Goal: Information Seeking & Learning: Learn about a topic

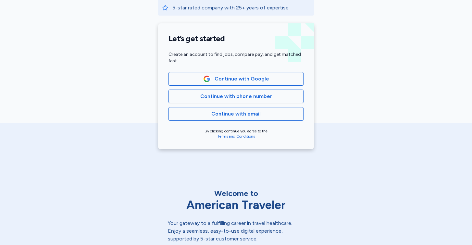
scroll to position [144, 0]
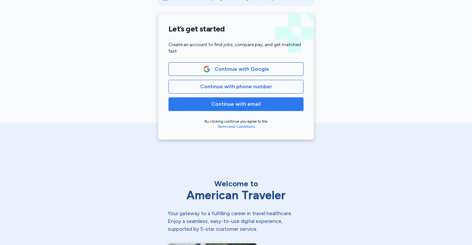
click at [284, 101] on span "Continue with email" at bounding box center [236, 104] width 124 height 8
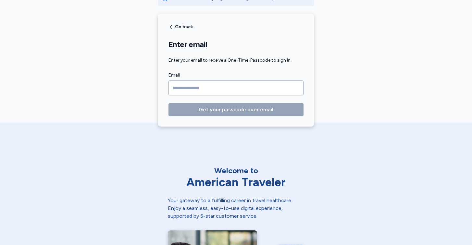
click at [236, 90] on input "Email" at bounding box center [235, 88] width 135 height 15
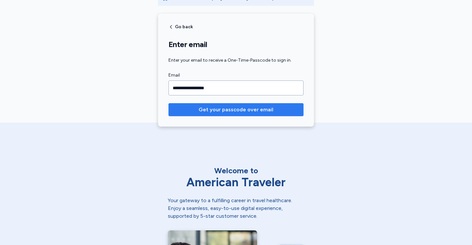
type input "**********"
click at [228, 110] on span "Get your passcode over email" at bounding box center [236, 110] width 75 height 8
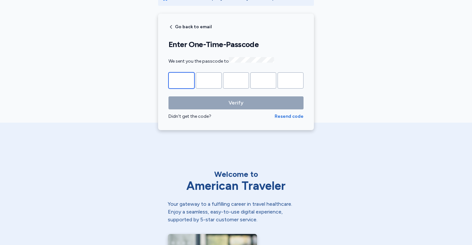
type input "*"
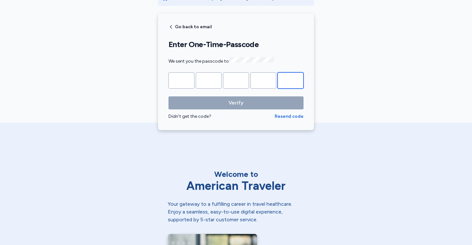
click at [236, 102] on button "Verify" at bounding box center [235, 102] width 135 height 13
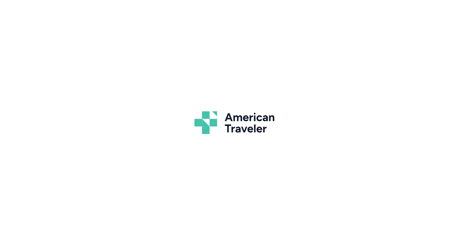
click at [231, 100] on body "American Traveler Why thousands of professionals trust us Industry-leading pay …" at bounding box center [236, 122] width 472 height 245
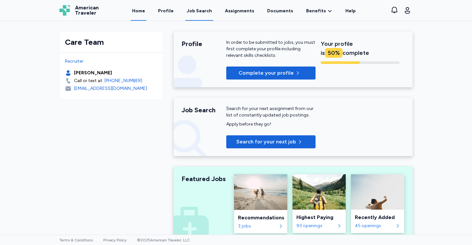
click at [201, 7] on link "Job Search" at bounding box center [199, 11] width 28 height 20
click at [203, 14] on div "Job Search" at bounding box center [199, 11] width 25 height 6
click at [198, 11] on div "Job Search" at bounding box center [199, 11] width 25 height 6
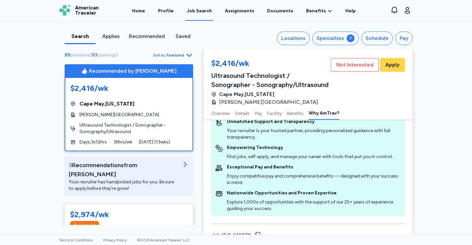
scroll to position [971, 0]
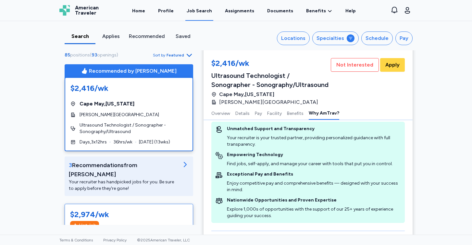
click at [161, 210] on div "$2,974/wk" at bounding box center [129, 214] width 118 height 10
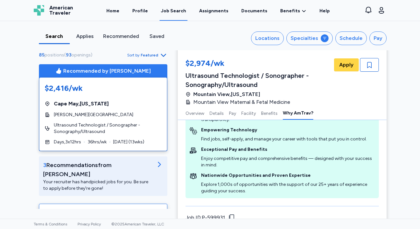
drag, startPoint x: 418, startPoint y: 34, endPoint x: 414, endPoint y: 12, distance: 22.5
click at [420, 14] on div "Open sidebar Job Search American Traveler American Traveler Home Profile Job Se…" at bounding box center [210, 114] width 420 height 229
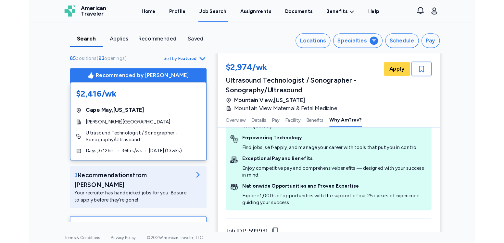
scroll to position [953, 0]
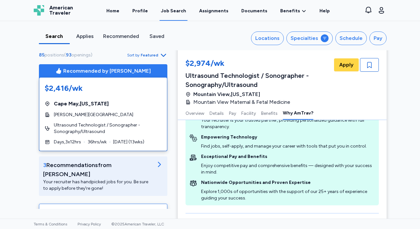
click at [407, 30] on div "Search Applies Recommended Saved Locations Specialties Schedule Pay 85 position…" at bounding box center [210, 120] width 420 height 198
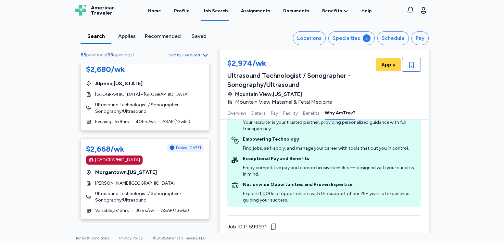
scroll to position [2938, 0]
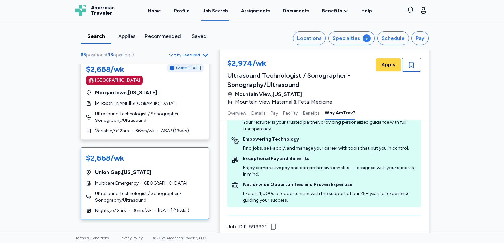
click at [120, 169] on span "[GEOGRAPHIC_DATA] , [US_STATE]" at bounding box center [123, 173] width 56 height 8
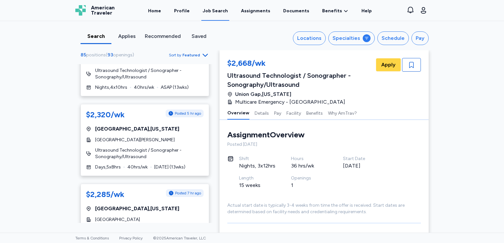
scroll to position [4131, 0]
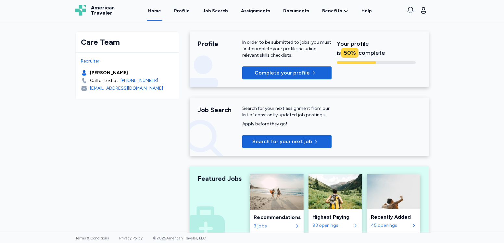
click at [271, 224] on div "3 jobs" at bounding box center [273, 226] width 39 height 6
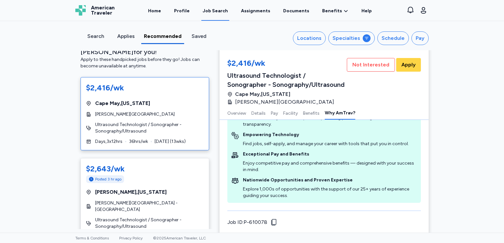
scroll to position [12, 0]
click at [209, 64] on div "3 Recommendation s from [PERSON_NAME] for you! Apply to these handpicked jobs b…" at bounding box center [144, 140] width 139 height 179
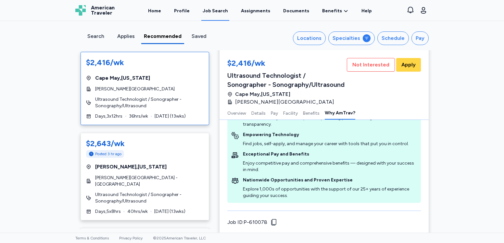
scroll to position [100, 0]
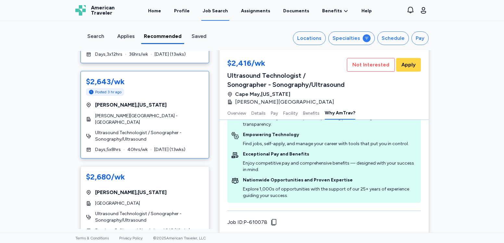
click at [165, 101] on div "[GEOGRAPHIC_DATA] , [US_STATE]" at bounding box center [145, 105] width 118 height 8
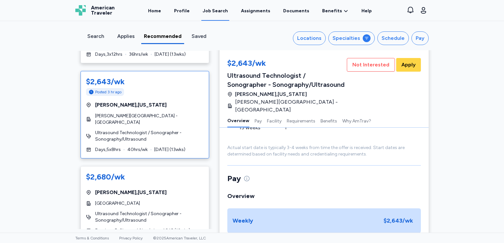
scroll to position [68, 0]
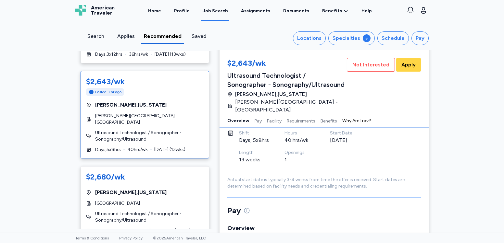
click at [350, 114] on button "Why AmTrav?" at bounding box center [356, 121] width 29 height 14
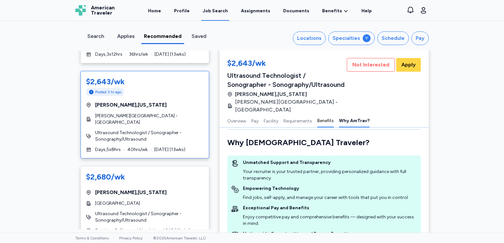
click at [321, 114] on button "Benefits" at bounding box center [325, 121] width 17 height 14
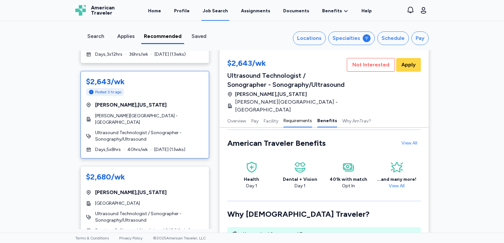
click at [307, 114] on button "Requirements" at bounding box center [297, 121] width 29 height 14
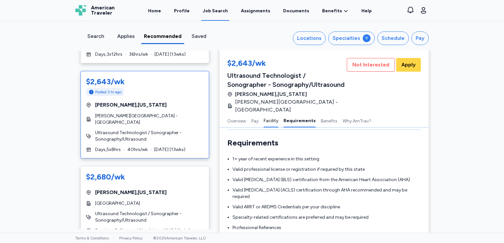
click at [277, 114] on button "Facility" at bounding box center [271, 121] width 15 height 14
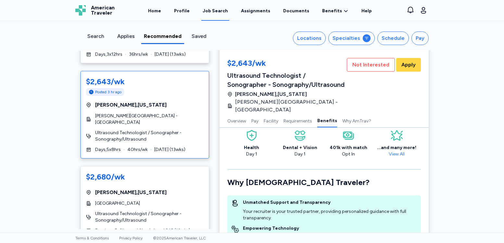
scroll to position [829, 0]
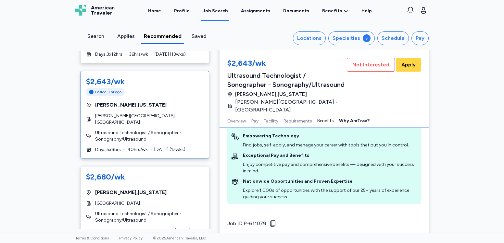
click at [326, 119] on button "Benefits" at bounding box center [325, 121] width 17 height 14
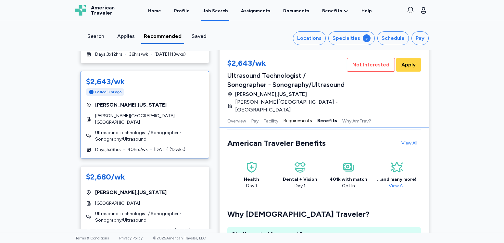
click at [291, 114] on button "Requirements" at bounding box center [297, 121] width 29 height 14
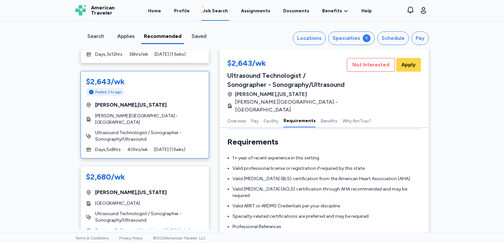
scroll to position [585, 0]
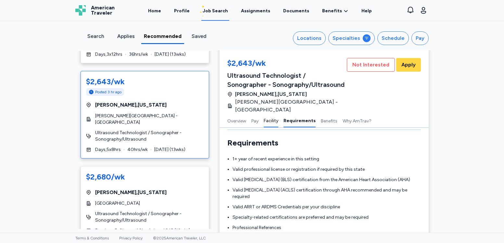
click at [271, 114] on button "Facility" at bounding box center [271, 121] width 15 height 14
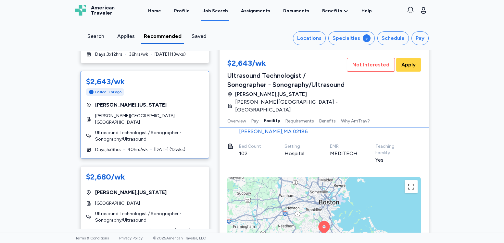
scroll to position [400, 0]
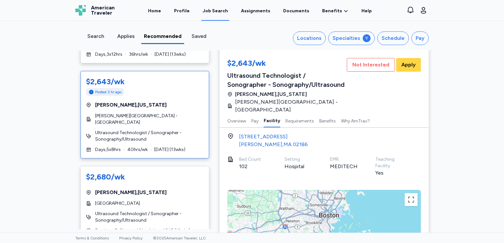
drag, startPoint x: 253, startPoint y: 118, endPoint x: 379, endPoint y: 131, distance: 127.7
click at [255, 118] on button "Pay" at bounding box center [254, 121] width 7 height 14
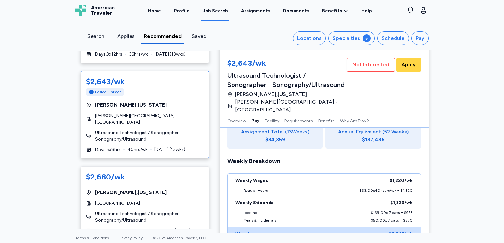
scroll to position [207, 0]
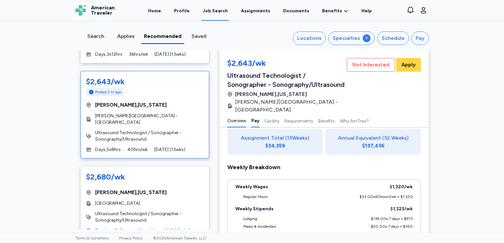
click at [243, 114] on button "Overview" at bounding box center [236, 121] width 19 height 14
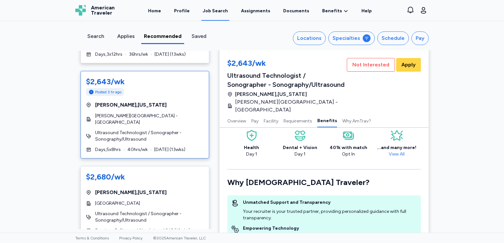
scroll to position [829, 0]
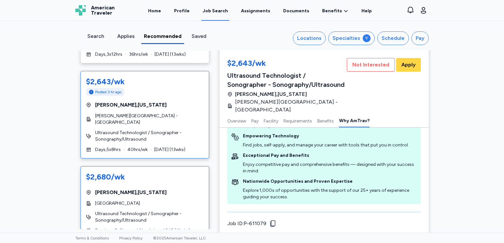
click at [193, 172] on div "$2,680/[PERSON_NAME][GEOGRAPHIC_DATA] , [US_STATE] [GEOGRAPHIC_DATA] Ultrasound…" at bounding box center [145, 203] width 129 height 73
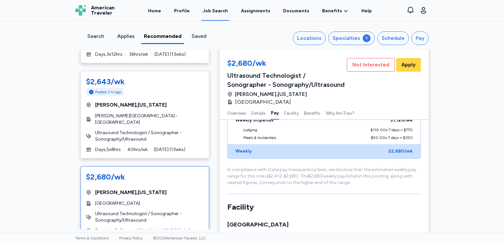
scroll to position [393, 0]
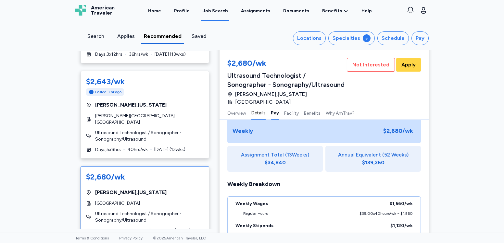
click at [258, 111] on button "Details" at bounding box center [258, 113] width 14 height 14
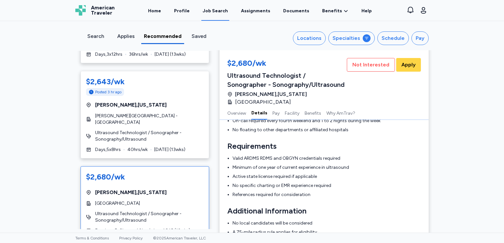
scroll to position [136, 0]
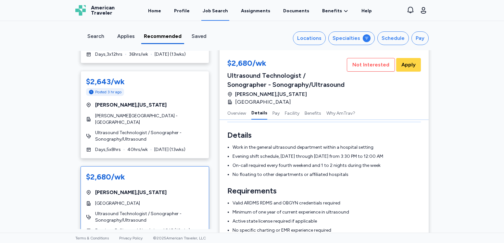
drag, startPoint x: 238, startPoint y: 114, endPoint x: 241, endPoint y: 206, distance: 92.5
click at [238, 114] on button "Overview" at bounding box center [236, 113] width 19 height 14
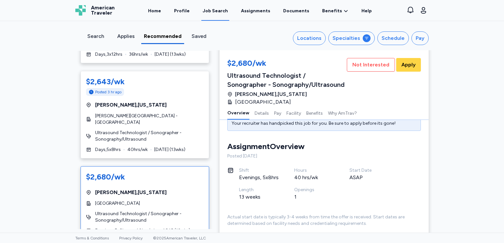
scroll to position [1, 0]
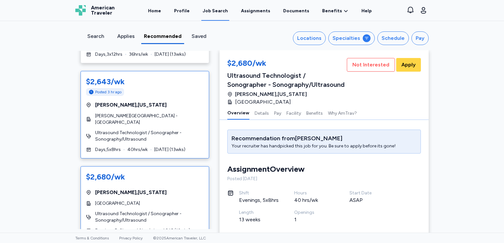
click at [168, 101] on div "[GEOGRAPHIC_DATA] , [US_STATE]" at bounding box center [145, 105] width 118 height 8
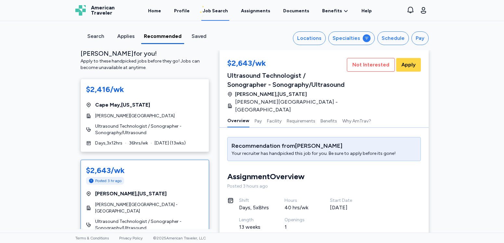
scroll to position [10, 0]
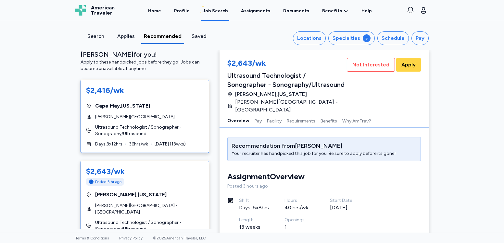
click at [149, 114] on span "[PERSON_NAME][GEOGRAPHIC_DATA]" at bounding box center [135, 117] width 80 height 6
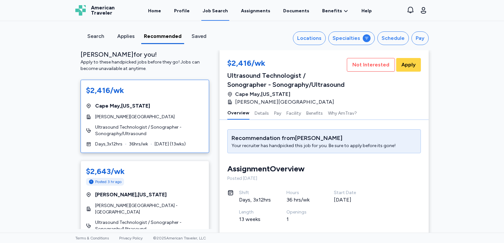
scroll to position [1, 0]
click at [166, 101] on div "$2,416/wk [GEOGRAPHIC_DATA] , [US_STATE][GEOGRAPHIC_DATA][PERSON_NAME] [GEOGRAP…" at bounding box center [145, 116] width 129 height 73
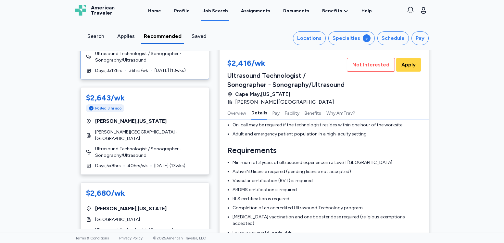
scroll to position [79, 0]
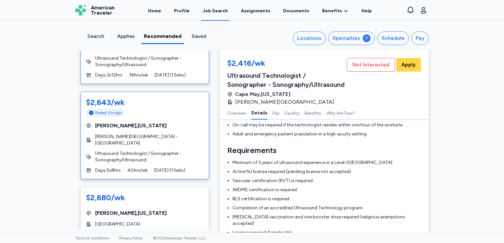
click at [168, 121] on div "$2,643/wk Posted 3 hr ago [GEOGRAPHIC_DATA] , [US_STATE] [PERSON_NAME][GEOGRAPH…" at bounding box center [145, 136] width 129 height 88
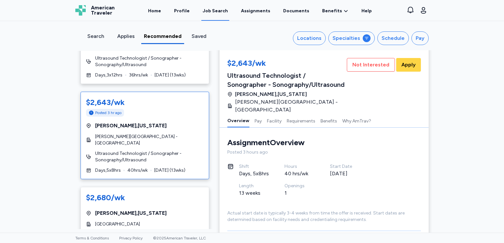
scroll to position [29, 0]
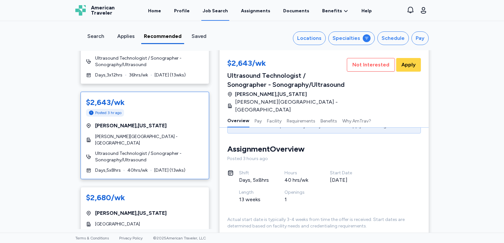
click at [260, 114] on div "Overview Pay Facility Requirements Benefits Why AmTrav?" at bounding box center [323, 121] width 209 height 14
click at [257, 114] on button "Pay" at bounding box center [258, 121] width 7 height 14
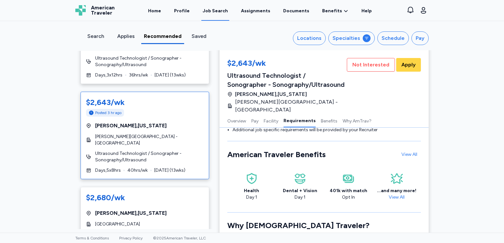
scroll to position [688, 0]
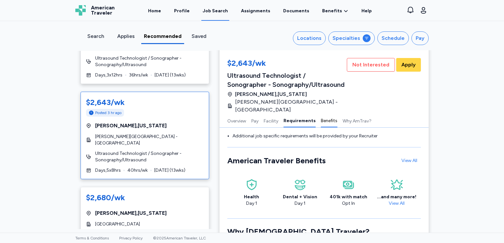
click at [333, 114] on button "Benefits" at bounding box center [329, 121] width 17 height 14
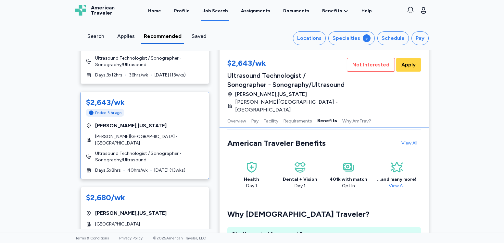
click at [260, 116] on div "Overview Pay Facility Requirements Benefits Why AmTrav?" at bounding box center [323, 121] width 209 height 14
click at [255, 115] on button "Pay" at bounding box center [254, 121] width 7 height 14
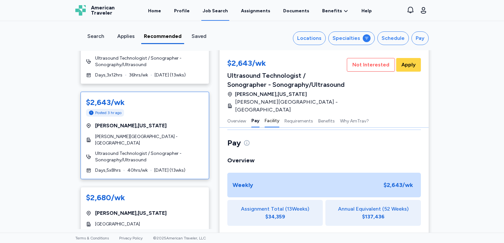
click at [276, 114] on button "Facility" at bounding box center [272, 121] width 15 height 14
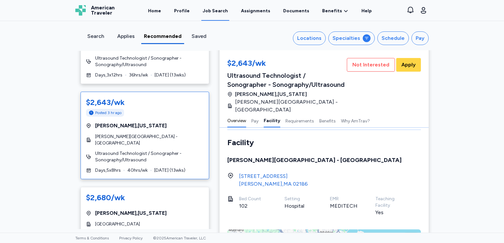
click at [237, 114] on button "Overview" at bounding box center [236, 121] width 19 height 14
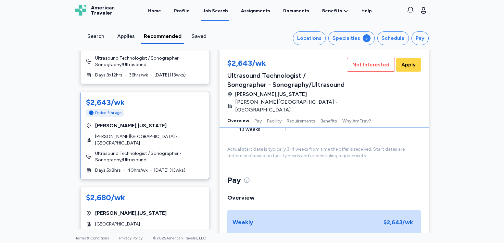
scroll to position [93, 0]
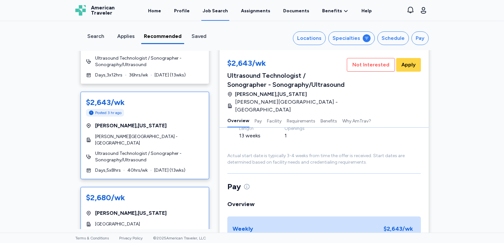
drag, startPoint x: 209, startPoint y: 118, endPoint x: 191, endPoint y: 174, distance: 58.7
click at [168, 199] on div "$2,416/wk [GEOGRAPHIC_DATA] , [US_STATE][GEOGRAPHIC_DATA][PERSON_NAME] [GEOGRAP…" at bounding box center [145, 136] width 129 height 250
click at [215, 70] on div "3 Recommendation s from [PERSON_NAME] for you! Apply to these handpicked jobs b…" at bounding box center [144, 140] width 149 height 179
click at [178, 210] on div "[GEOGRAPHIC_DATA] , [US_STATE]" at bounding box center [145, 214] width 118 height 8
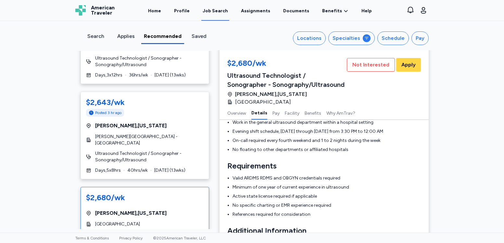
scroll to position [159, 0]
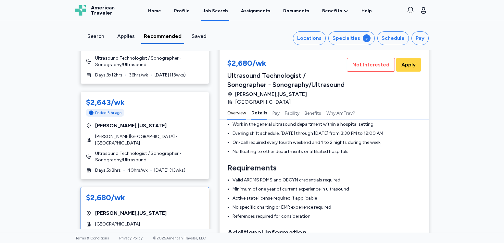
click at [240, 115] on button "Overview" at bounding box center [236, 113] width 19 height 14
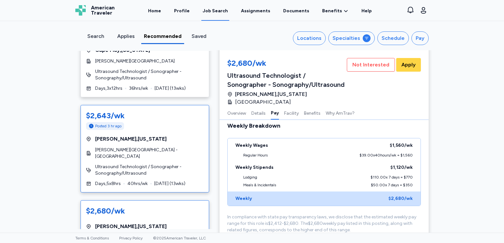
scroll to position [65, 0]
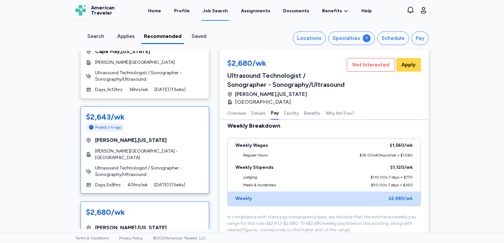
click at [133, 124] on div "Posted 3 hr ago" at bounding box center [145, 128] width 118 height 8
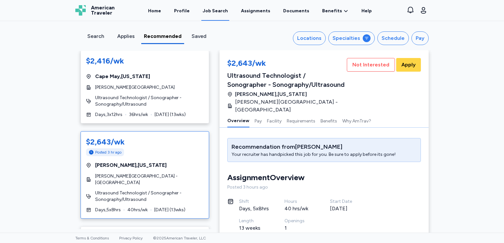
scroll to position [39, 0]
click at [181, 132] on div "$2,643/wk Posted 3 hr ago [GEOGRAPHIC_DATA] , [US_STATE] [PERSON_NAME][GEOGRAPH…" at bounding box center [145, 176] width 129 height 88
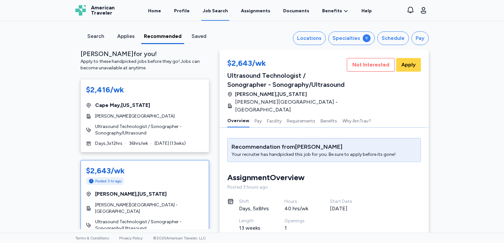
scroll to position [100, 0]
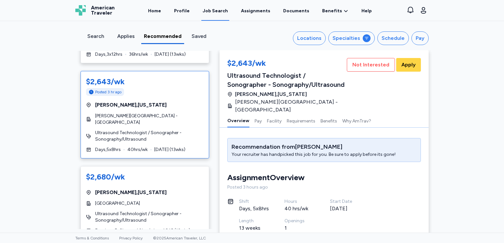
click at [179, 88] on div "Posted 3 hr ago" at bounding box center [145, 92] width 118 height 8
click at [180, 211] on span "Ultrasound Technologist / Sonographer - Sonography/Ultrasound" at bounding box center [149, 217] width 108 height 13
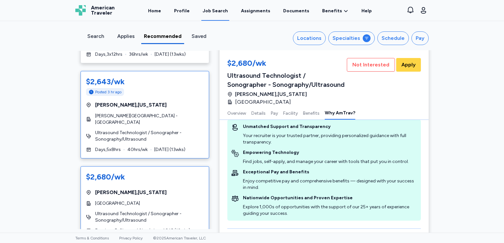
click at [174, 90] on div "$2,643/wk Posted 3 hr ago [GEOGRAPHIC_DATA] , [US_STATE] [PERSON_NAME][GEOGRAPH…" at bounding box center [145, 115] width 129 height 88
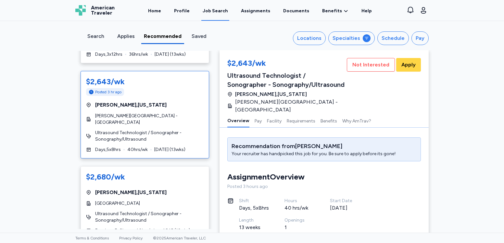
scroll to position [0, 0]
drag, startPoint x: 503, startPoint y: 52, endPoint x: 502, endPoint y: 22, distance: 29.5
click at [472, 23] on div "Search Applies Recommended Saved Locations Specialties Schedule Pay 3 Recommend…" at bounding box center [252, 127] width 504 height 212
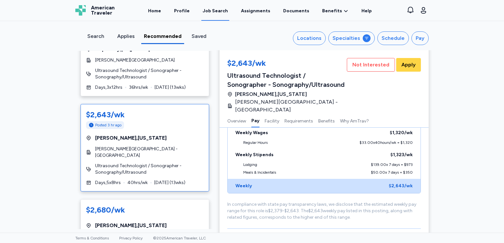
scroll to position [66, 0]
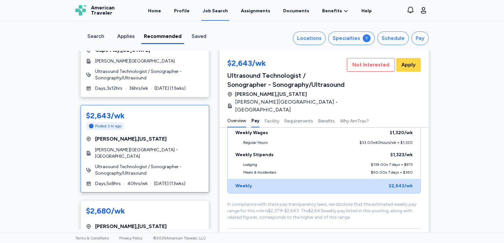
click at [237, 114] on button "Overview" at bounding box center [236, 121] width 19 height 14
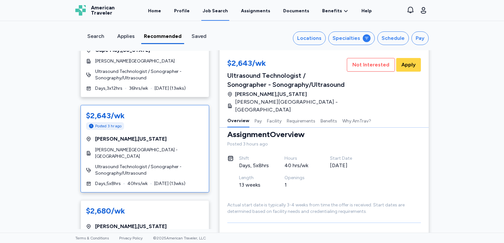
scroll to position [0, 0]
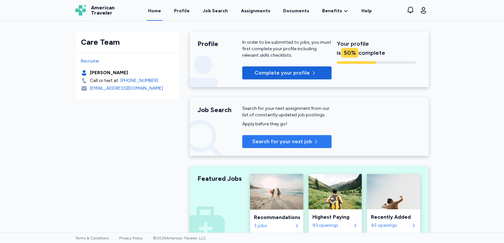
click at [303, 147] on button "Search for your next job" at bounding box center [286, 141] width 89 height 13
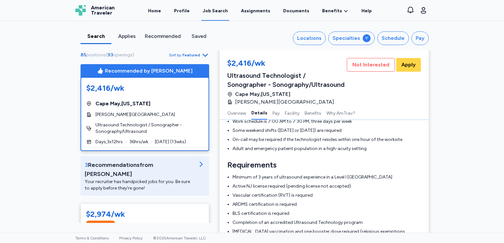
scroll to position [169, 0]
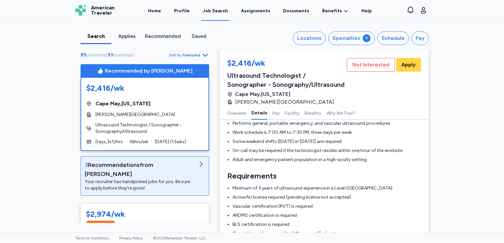
click at [186, 179] on div "Your recruiter has handpicked jobs for you. Be sure to apply before they're gon…" at bounding box center [140, 185] width 110 height 13
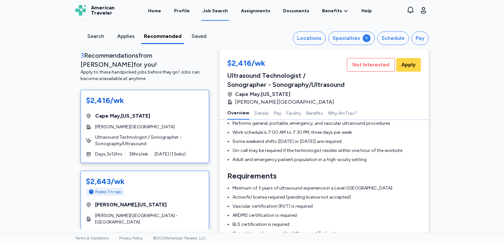
click at [146, 188] on div "Posted 3 hr ago" at bounding box center [145, 192] width 118 height 8
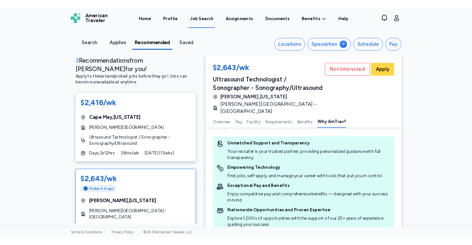
scroll to position [788, 0]
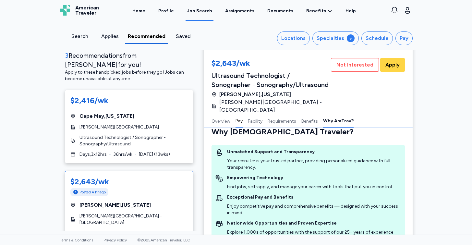
click at [242, 114] on button "Pay" at bounding box center [239, 121] width 7 height 14
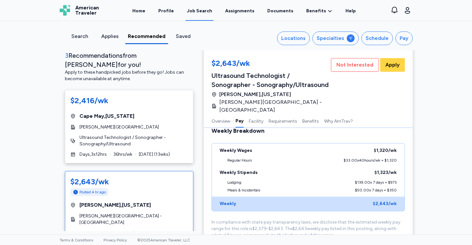
scroll to position [136, 0]
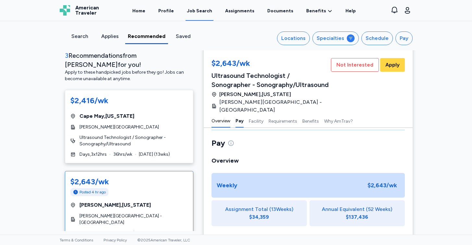
click at [217, 114] on button "Overview" at bounding box center [221, 121] width 19 height 14
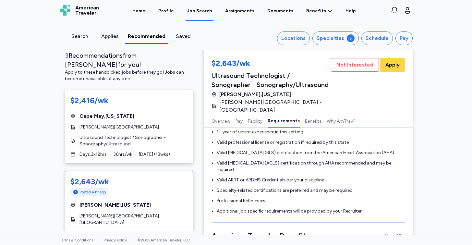
scroll to position [608, 0]
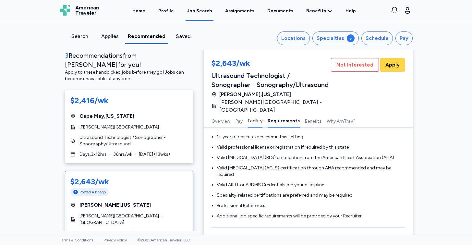
click at [257, 114] on button "Facility" at bounding box center [255, 121] width 15 height 14
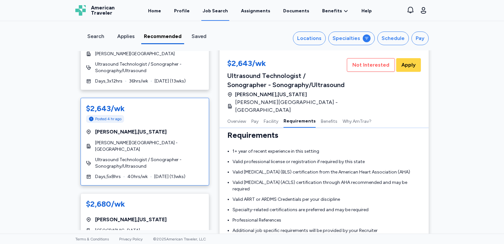
scroll to position [100, 0]
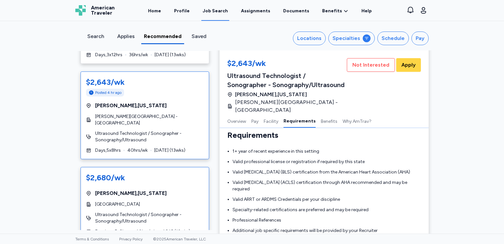
click at [181, 201] on div "[GEOGRAPHIC_DATA]" at bounding box center [145, 204] width 118 height 6
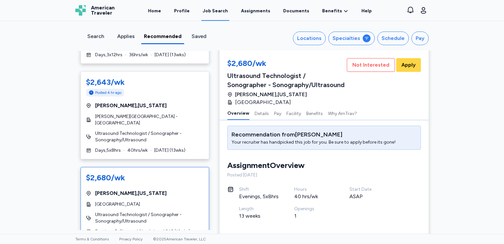
scroll to position [7, 0]
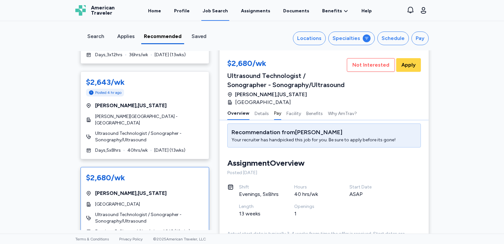
click at [276, 112] on button "Pay" at bounding box center [277, 113] width 7 height 14
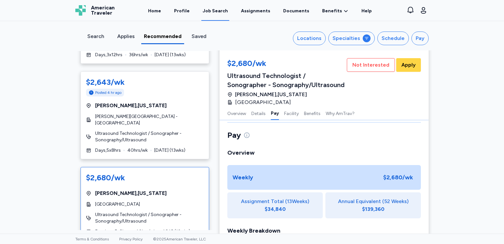
scroll to position [348, 0]
click at [263, 116] on button "Details" at bounding box center [258, 113] width 14 height 14
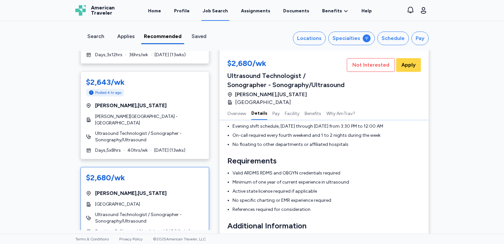
scroll to position [136, 0]
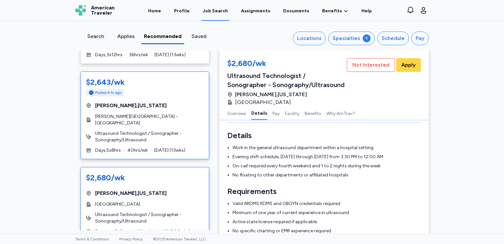
click at [159, 113] on span "[PERSON_NAME][GEOGRAPHIC_DATA] - [GEOGRAPHIC_DATA]" at bounding box center [149, 119] width 108 height 13
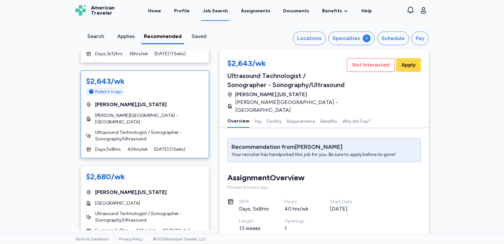
scroll to position [100, 0]
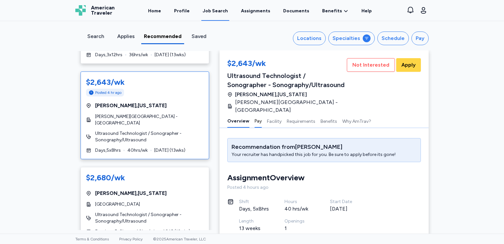
click at [255, 117] on button "Pay" at bounding box center [258, 121] width 7 height 14
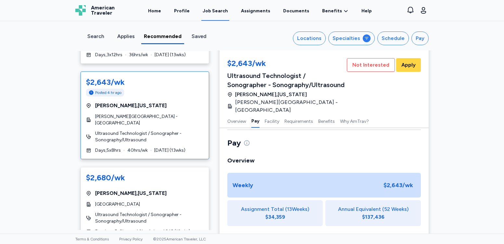
scroll to position [137, 0]
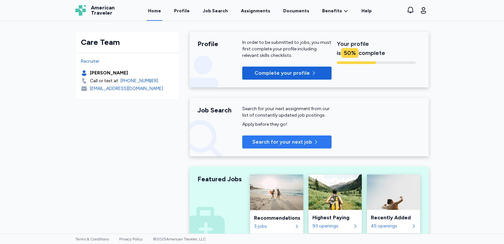
click at [309, 142] on span "Search for your next job" at bounding box center [282, 142] width 60 height 8
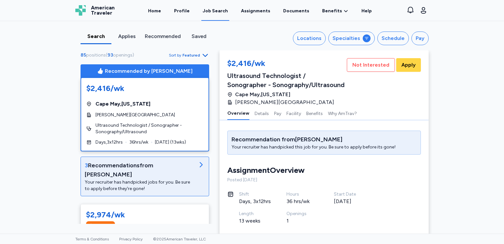
click at [126, 167] on div "3 Recommendation s from [PERSON_NAME]" at bounding box center [140, 170] width 110 height 18
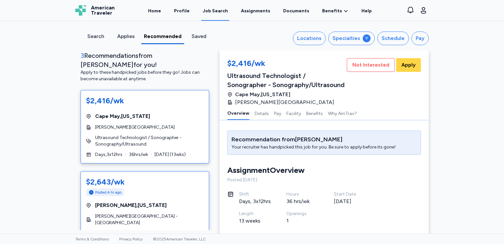
click at [177, 188] on div "Posted 4 hr ago" at bounding box center [145, 192] width 118 height 8
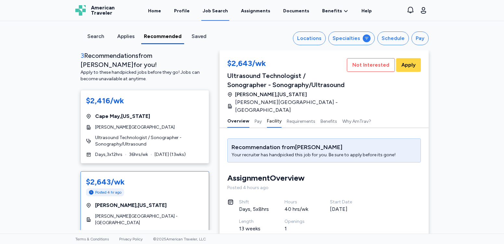
click at [272, 117] on button "Facility" at bounding box center [274, 121] width 15 height 14
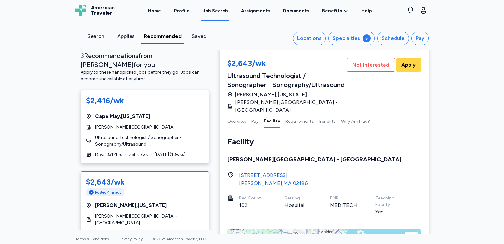
scroll to position [362, 0]
click at [255, 114] on button "Pay" at bounding box center [254, 121] width 7 height 14
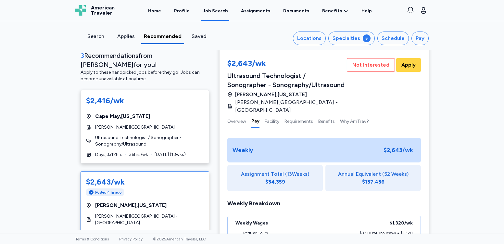
scroll to position [136, 0]
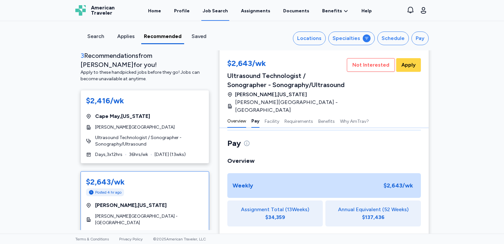
click at [234, 114] on button "Overview" at bounding box center [236, 121] width 19 height 14
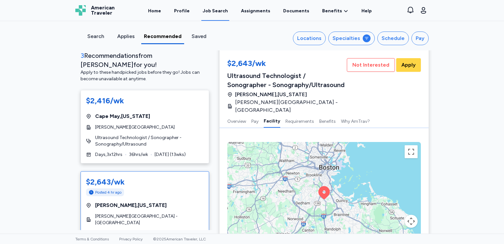
scroll to position [466, 0]
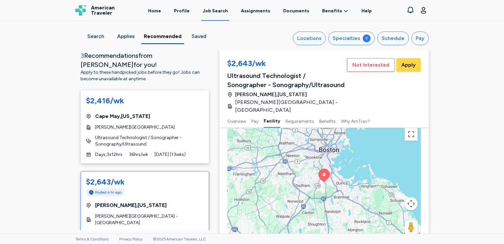
click at [324, 168] on icon at bounding box center [323, 174] width 11 height 13
click at [410, 197] on button "Map camera controls" at bounding box center [410, 203] width 13 height 13
click at [393, 181] on button "Zoom in" at bounding box center [394, 187] width 13 height 13
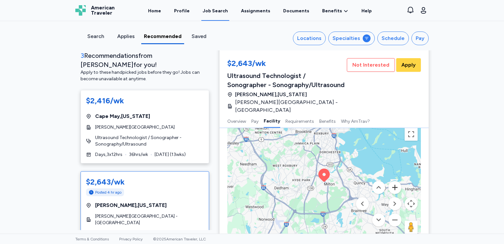
click at [393, 181] on button "Zoom in" at bounding box center [394, 187] width 13 height 13
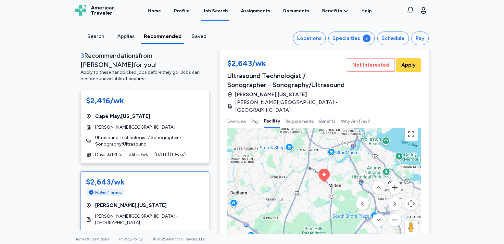
click at [393, 181] on button "Zoom in" at bounding box center [394, 187] width 13 height 13
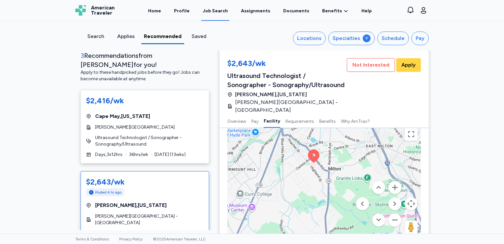
drag, startPoint x: 370, startPoint y: 166, endPoint x: 359, endPoint y: 144, distance: 24.4
click at [359, 145] on div "To activate drag with keyboard, press Alt + Enter. Once in keyboard drag state,…" at bounding box center [323, 182] width 193 height 117
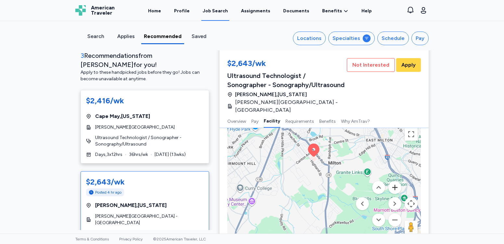
click at [396, 181] on button "Zoom in" at bounding box center [394, 187] width 13 height 13
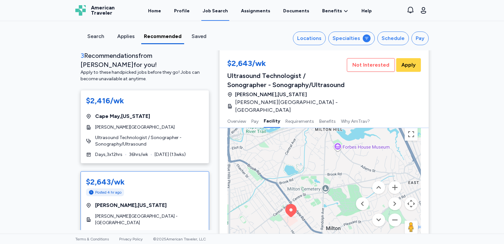
drag, startPoint x: 372, startPoint y: 168, endPoint x: 361, endPoint y: 253, distance: 85.4
click at [361, 244] on html "Open sidebar Job Search American Traveler American Traveler Home Profile Job Se…" at bounding box center [252, 122] width 504 height 244
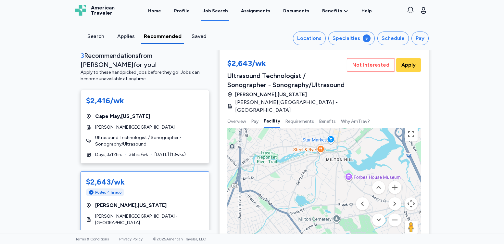
drag, startPoint x: 345, startPoint y: 184, endPoint x: 361, endPoint y: 223, distance: 42.0
click at [361, 222] on div "To activate drag with keyboard, press Alt + Enter. Once in keyboard drag state,…" at bounding box center [323, 182] width 193 height 117
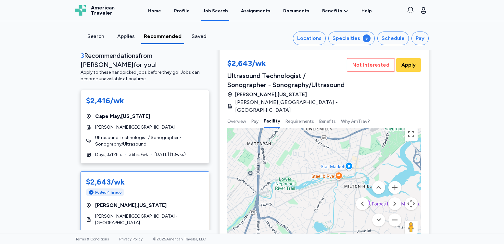
click at [392, 214] on button "Zoom out" at bounding box center [394, 219] width 13 height 13
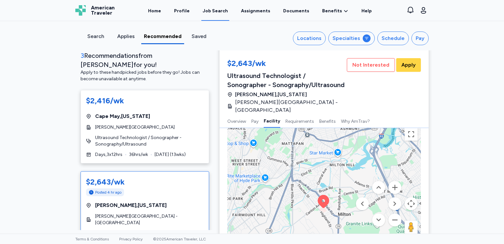
drag, startPoint x: 301, startPoint y: 166, endPoint x: 303, endPoint y: 147, distance: 19.2
click at [303, 147] on div "To activate drag with keyboard, press Alt + Enter. Once in keyboard drag state,…" at bounding box center [323, 182] width 193 height 117
click at [381, 181] on button "Move up" at bounding box center [378, 187] width 13 height 13
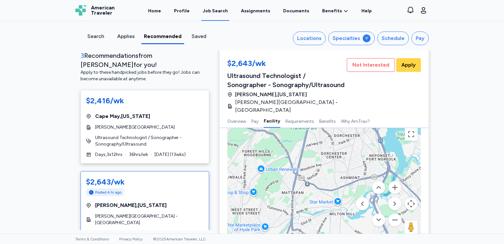
drag, startPoint x: 341, startPoint y: 195, endPoint x: 341, endPoint y: 184, distance: 10.4
click at [341, 184] on div "To activate drag with keyboard, press Alt + Enter. Once in keyboard drag state,…" at bounding box center [323, 182] width 193 height 117
click at [328, 140] on div "To activate drag with keyboard, press Alt + Enter. Once in keyboard drag state,…" at bounding box center [323, 182] width 193 height 117
drag, startPoint x: 318, startPoint y: 205, endPoint x: 319, endPoint y: 196, distance: 8.5
click at [319, 196] on div "To activate drag with keyboard, press Alt + Enter. Once in keyboard drag state,…" at bounding box center [323, 182] width 193 height 117
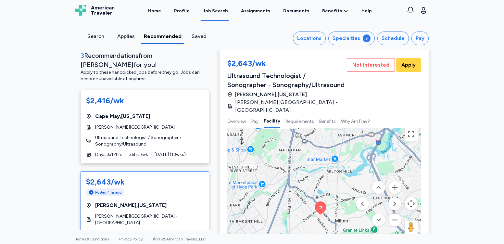
drag, startPoint x: 338, startPoint y: 180, endPoint x: 332, endPoint y: 144, distance: 36.1
click at [332, 144] on div "To activate drag with keyboard, press Alt + Enter. Once in keyboard drag state,…" at bounding box center [323, 182] width 193 height 117
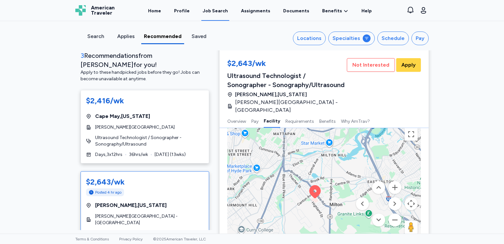
drag, startPoint x: 332, startPoint y: 144, endPoint x: 329, endPoint y: 130, distance: 15.1
click at [329, 130] on div "To activate drag with keyboard, press Alt + Enter. Once in keyboard drag state,…" at bounding box center [323, 182] width 193 height 117
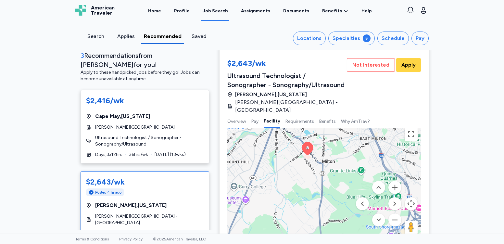
drag, startPoint x: 345, startPoint y: 187, endPoint x: 335, endPoint y: 139, distance: 48.4
click at [335, 139] on div "To activate drag with keyboard, press Alt + Enter. Once in keyboard drag state,…" at bounding box center [323, 182] width 193 height 117
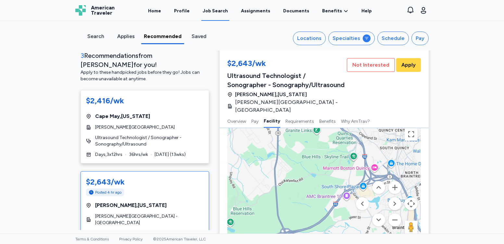
drag, startPoint x: 331, startPoint y: 196, endPoint x: 290, endPoint y: 159, distance: 56.3
click at [290, 159] on div "To activate drag with keyboard, press Alt + Enter. Once in keyboard drag state,…" at bounding box center [323, 182] width 193 height 117
click at [393, 181] on button "Zoom in" at bounding box center [394, 187] width 13 height 13
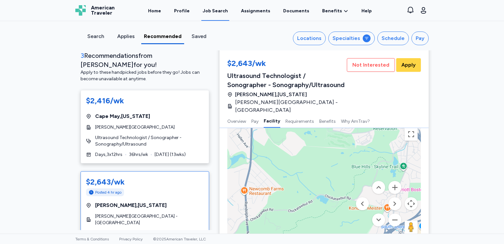
drag, startPoint x: 317, startPoint y: 160, endPoint x: 317, endPoint y: 156, distance: 3.9
click at [317, 158] on div "To activate drag with keyboard, press Alt + Enter. Once in keyboard drag state,…" at bounding box center [323, 182] width 193 height 117
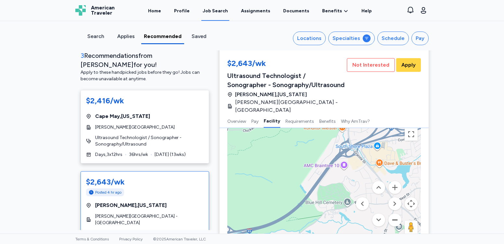
click at [396, 215] on button "Zoom out" at bounding box center [394, 219] width 13 height 13
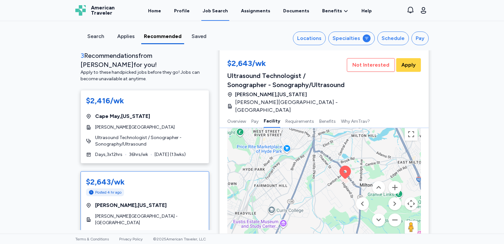
drag, startPoint x: 251, startPoint y: 125, endPoint x: 345, endPoint y: 213, distance: 129.3
click at [345, 213] on div "To activate drag with keyboard, press Alt + Enter. Once in keyboard drag state,…" at bounding box center [323, 182] width 193 height 117
